Goal: Find specific page/section: Find specific page/section

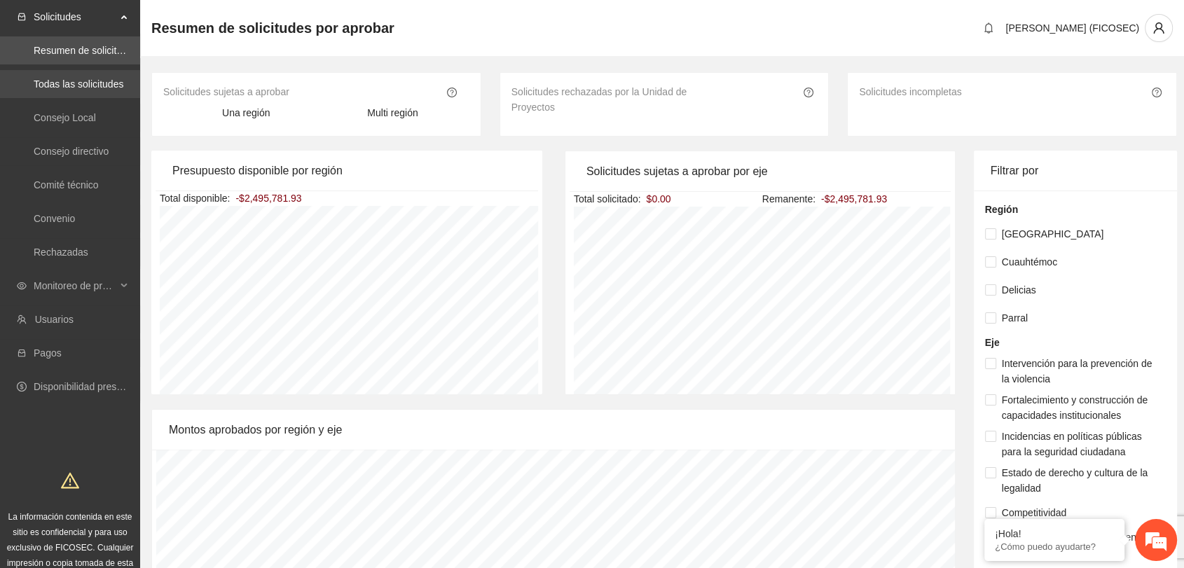
click at [95, 80] on link "Todas las solicitudes" at bounding box center [79, 83] width 90 height 11
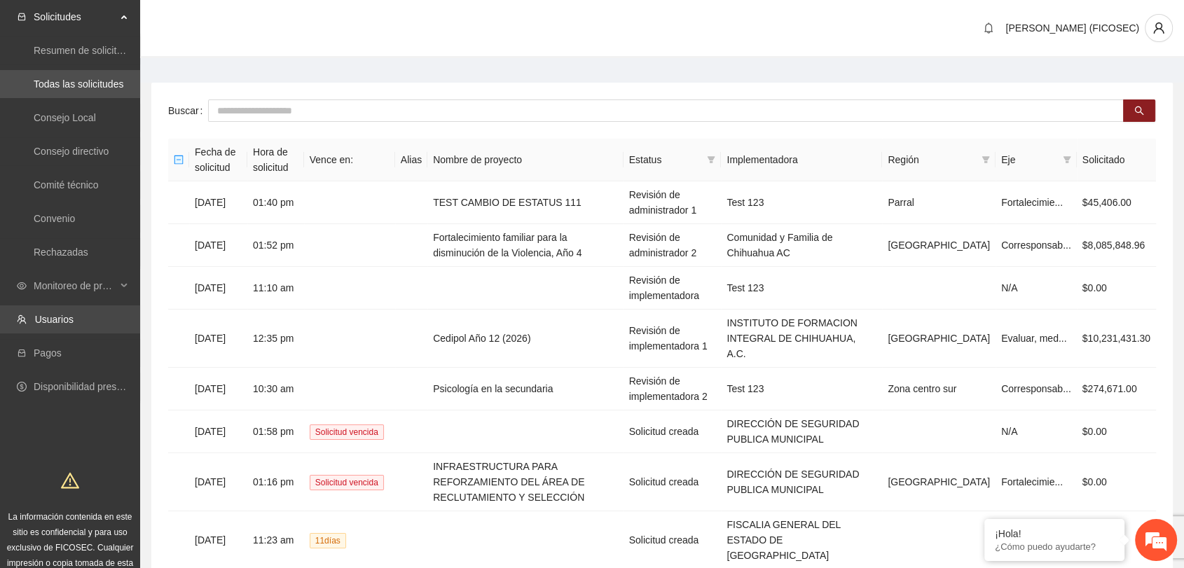
click at [55, 317] on link "Usuarios" at bounding box center [54, 319] width 39 height 11
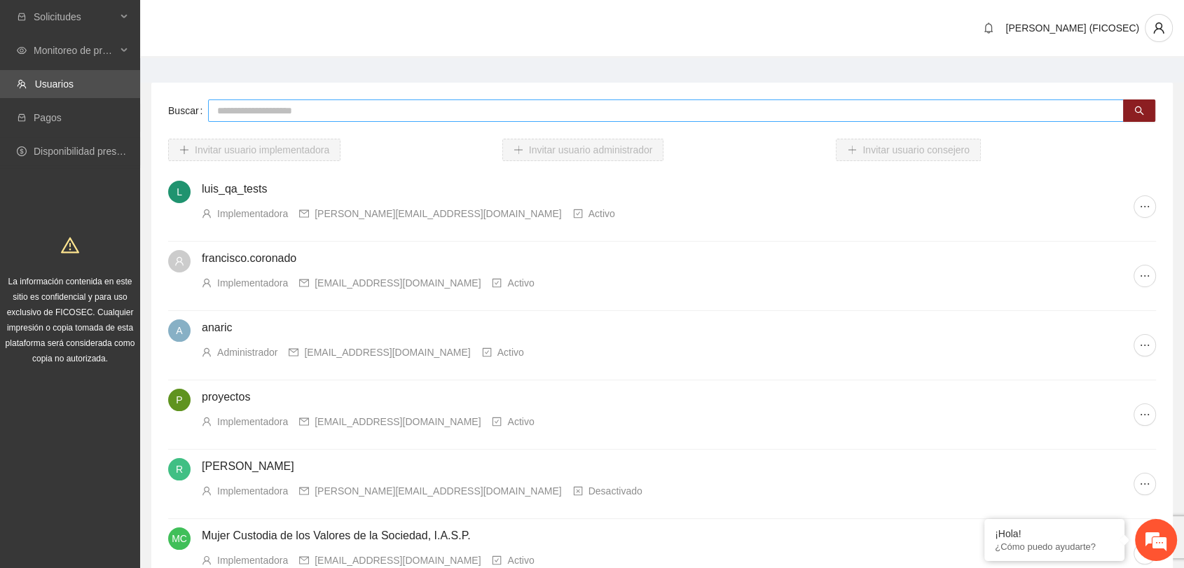
click at [831, 107] on input "text" at bounding box center [666, 110] width 916 height 22
click at [1144, 115] on button "button" at bounding box center [1139, 110] width 32 height 22
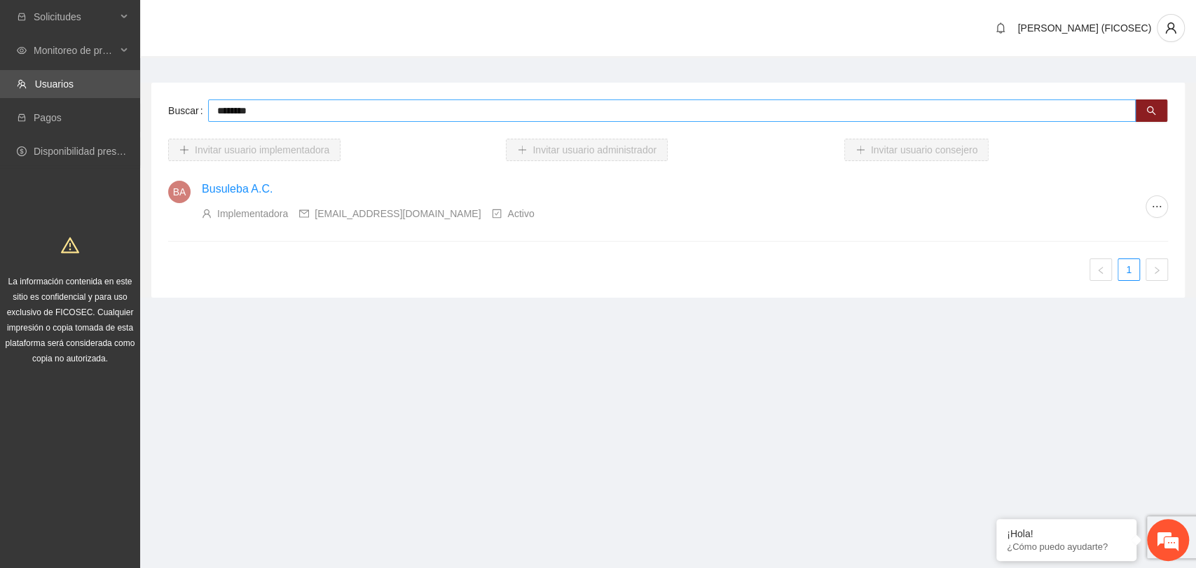
type input "********"
click at [216, 183] on link "Busuleba A.C." at bounding box center [237, 189] width 71 height 12
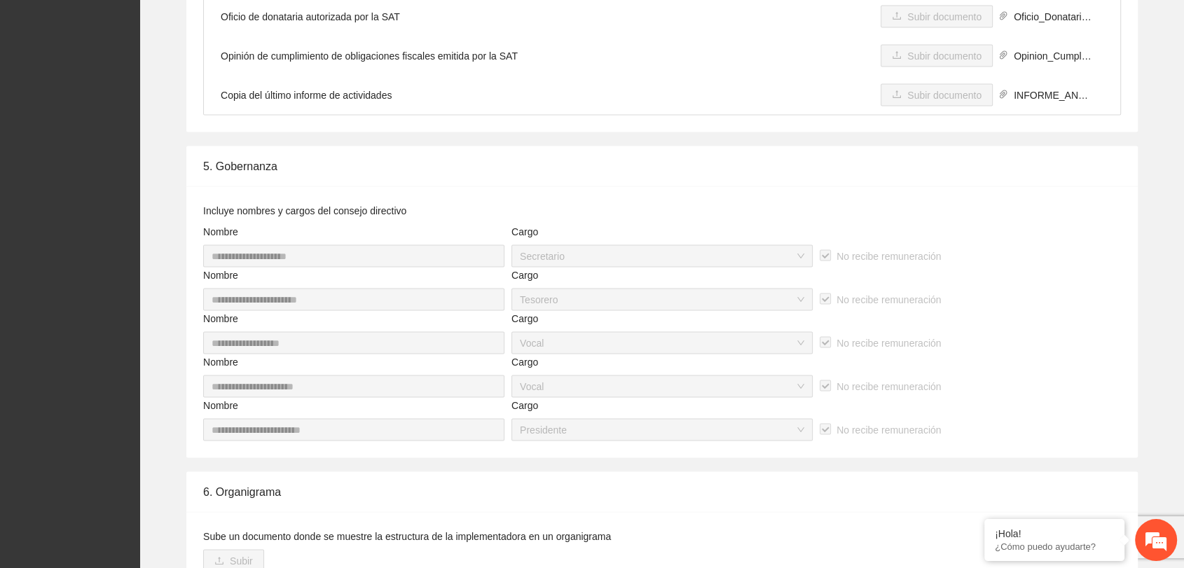
scroll to position [2753, 0]
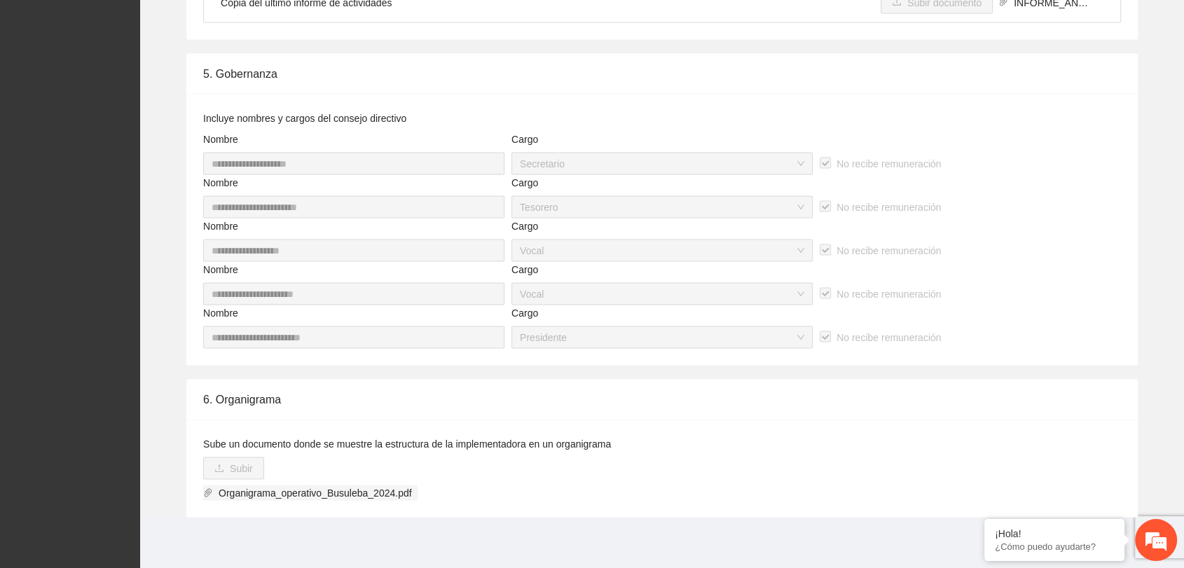
click at [373, 489] on span "Organigrama_operativo_Busuleba_2024.pdf" at bounding box center [315, 492] width 205 height 15
click at [313, 493] on span "Organigrama_operativo_Busuleba_2024.pdf" at bounding box center [315, 492] width 205 height 15
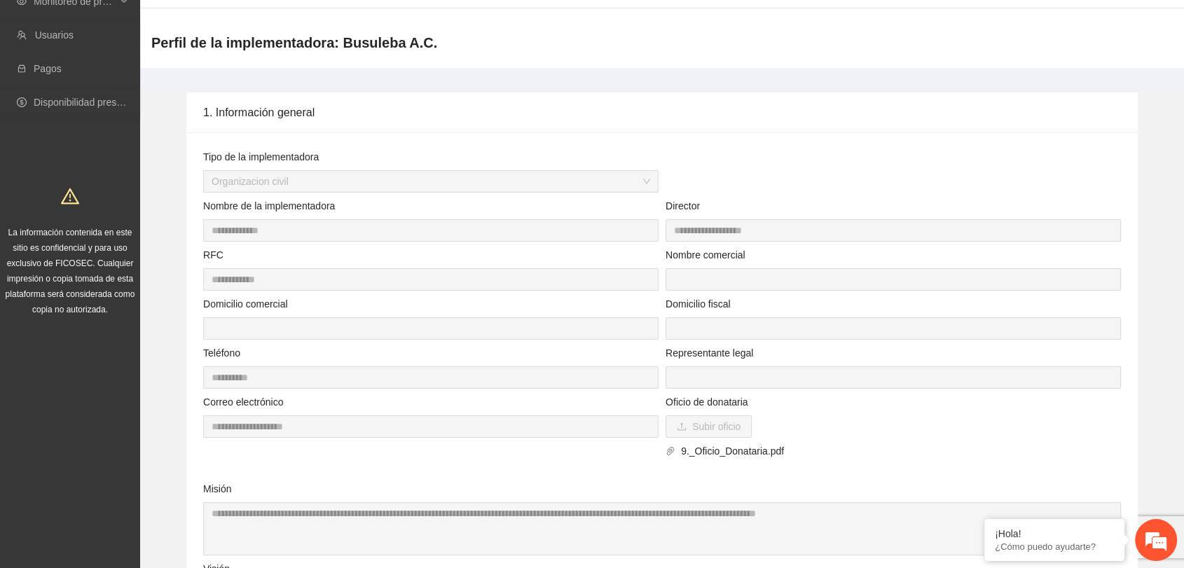
scroll to position [0, 0]
